Goal: Find specific page/section

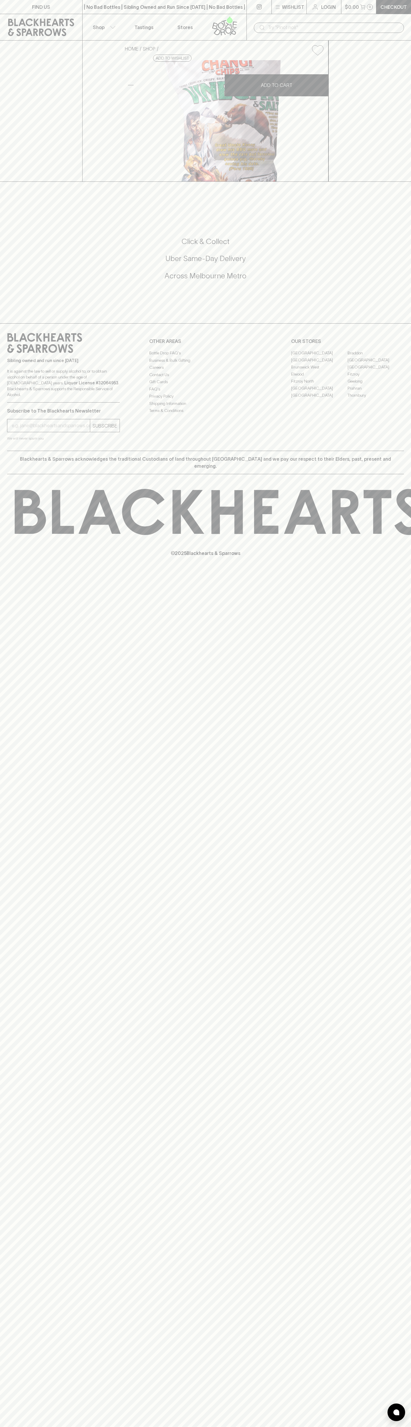
click at [388, 1426] on html "FIND US | No Bad Bottles | Sibling Owned and Run Since 2006 | No Bad Bottles | …" at bounding box center [205, 713] width 411 height 1427
click at [238, 1426] on html "FIND US | No Bad Bottles | Sibling Owned and Run Since 2006 | No Bad Bottles | …" at bounding box center [205, 713] width 411 height 1427
click at [0, 557] on footer "Sibling owned and run since 2006 It is against the law to sell or supply alcoho…" at bounding box center [205, 447] width 411 height 248
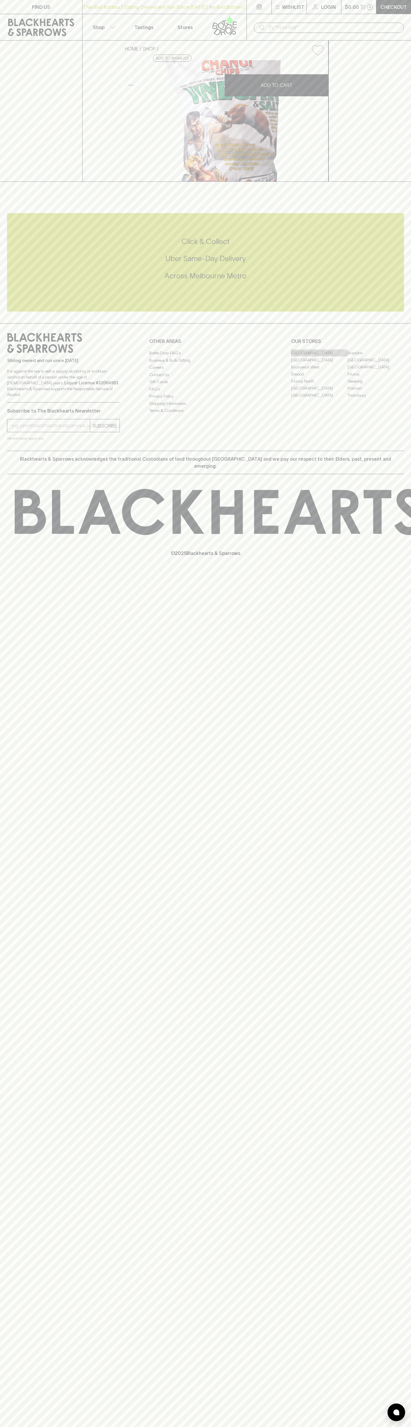
click at [319, 356] on link "[GEOGRAPHIC_DATA]" at bounding box center [319, 352] width 56 height 7
